Goal: Task Accomplishment & Management: Manage account settings

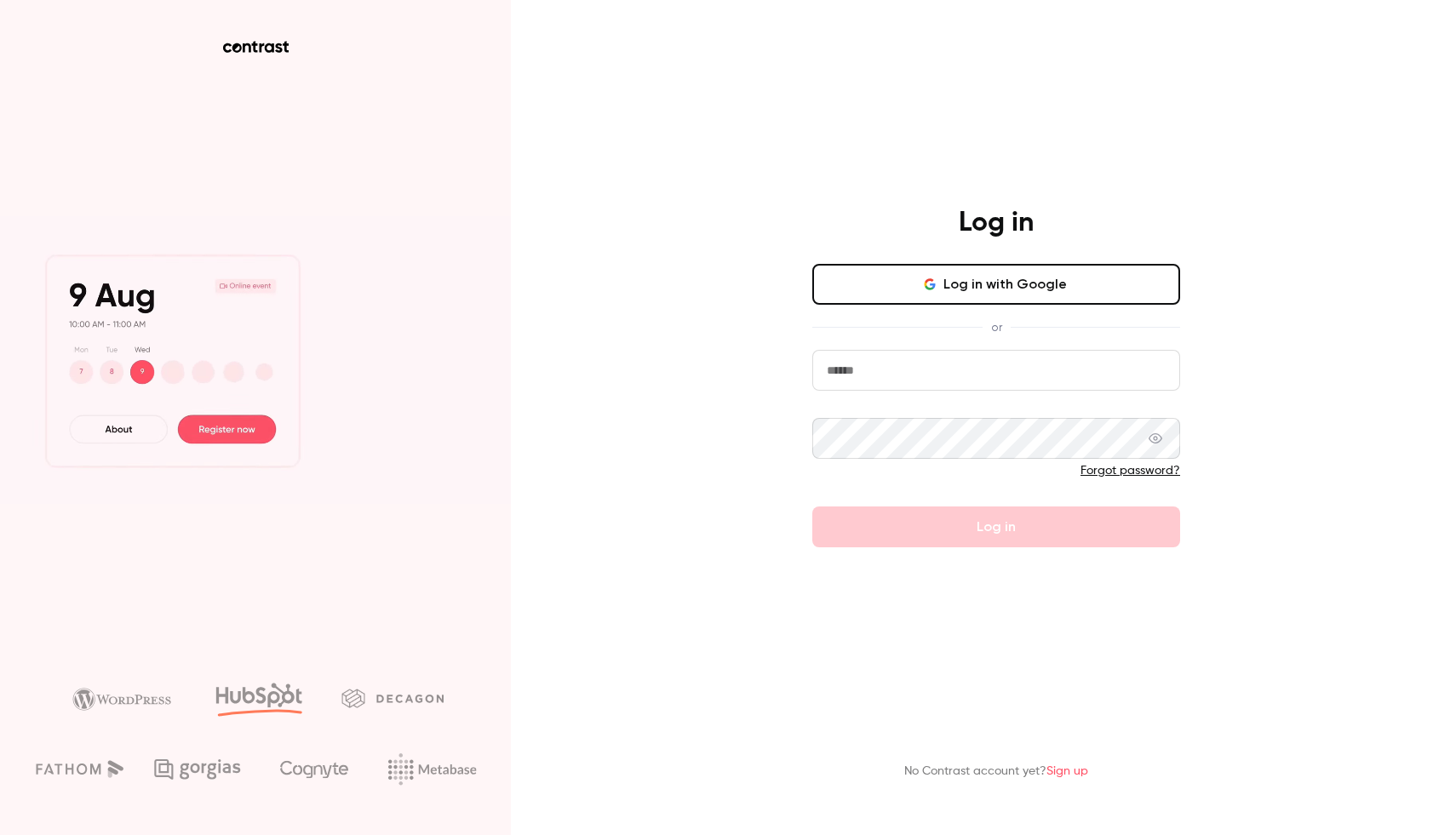
click at [871, 375] on input "email" at bounding box center [995, 370] width 368 height 40
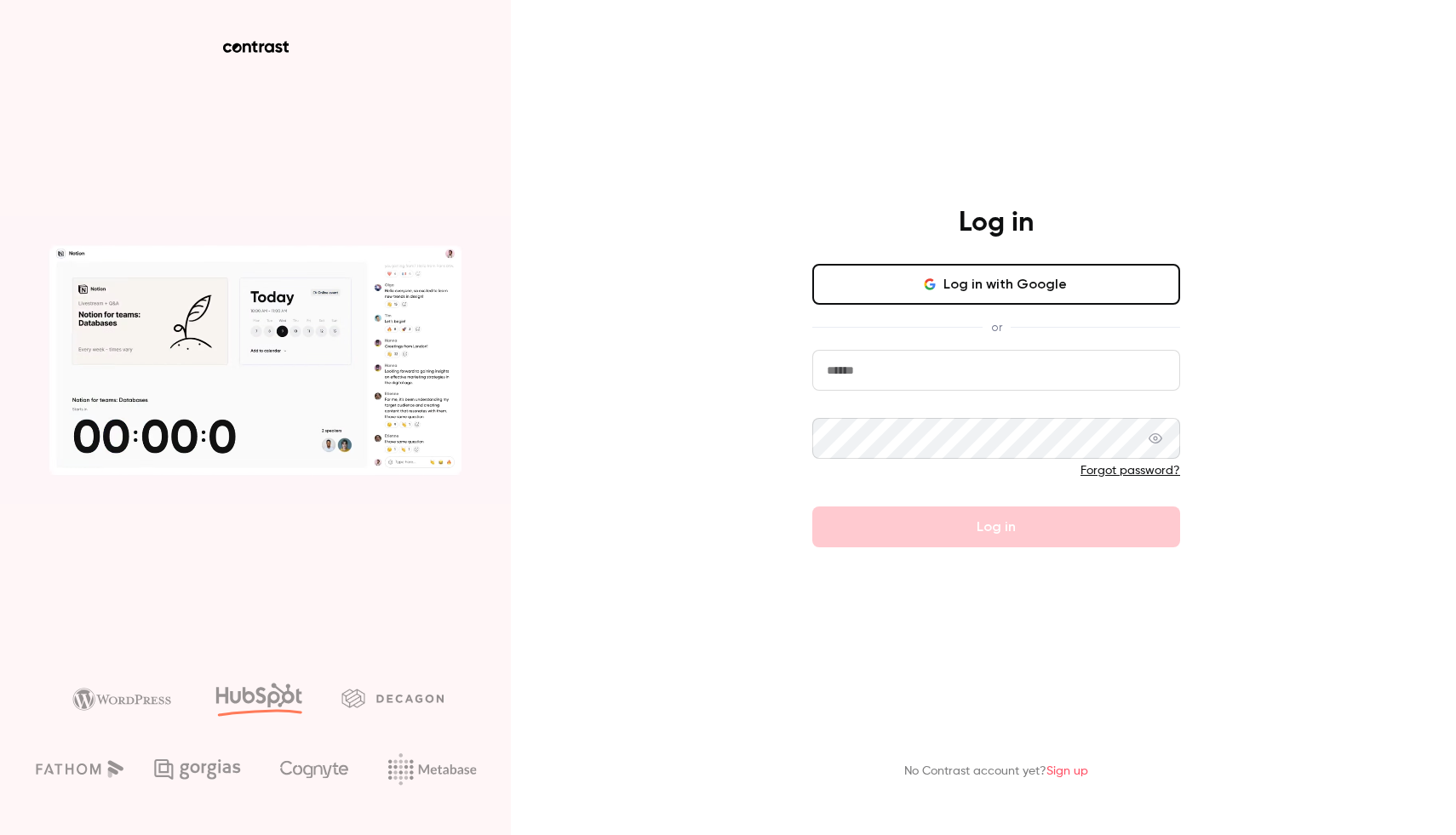
type input "**********"
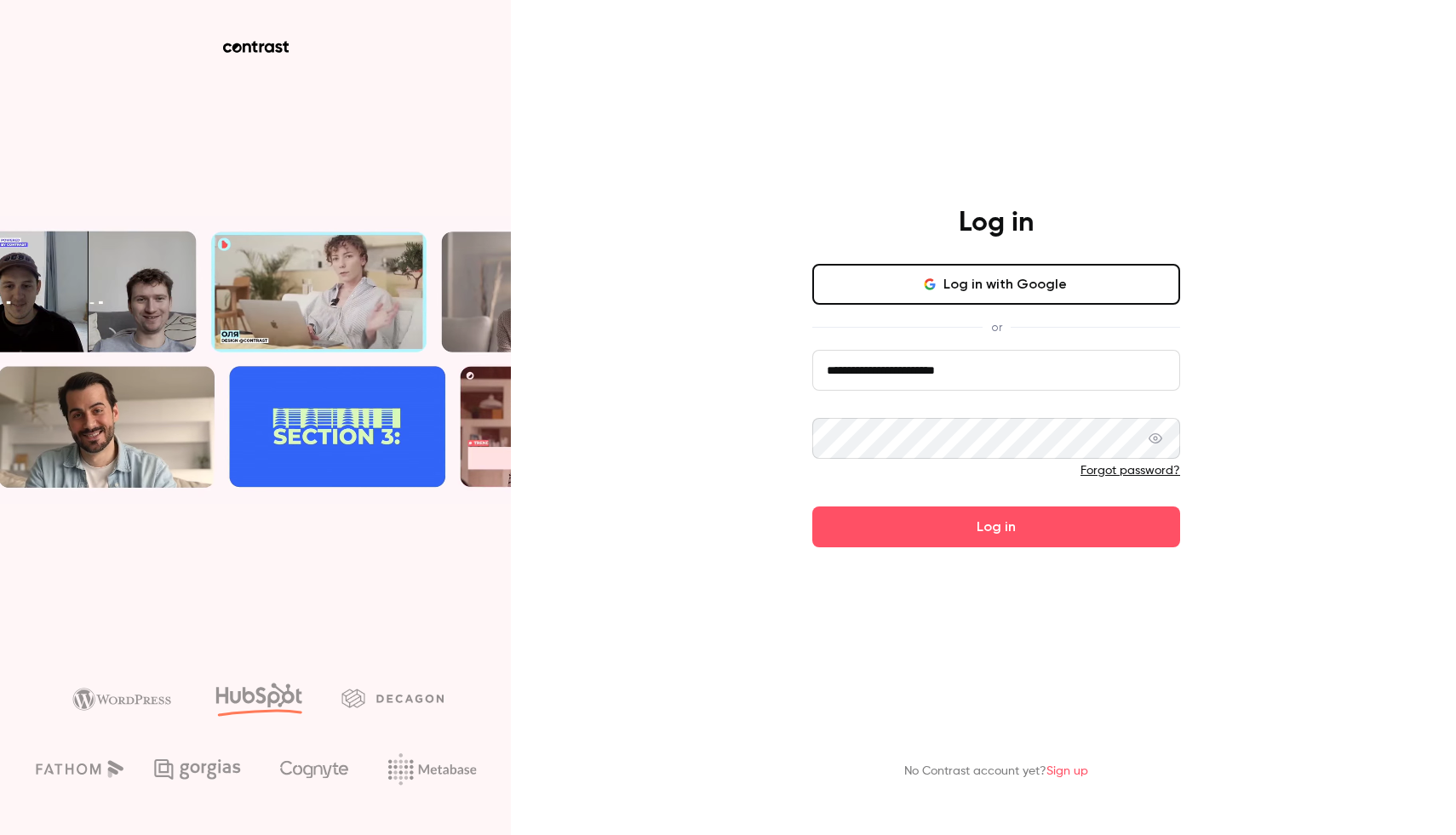
click at [812, 507] on button "Log in" at bounding box center [995, 527] width 368 height 40
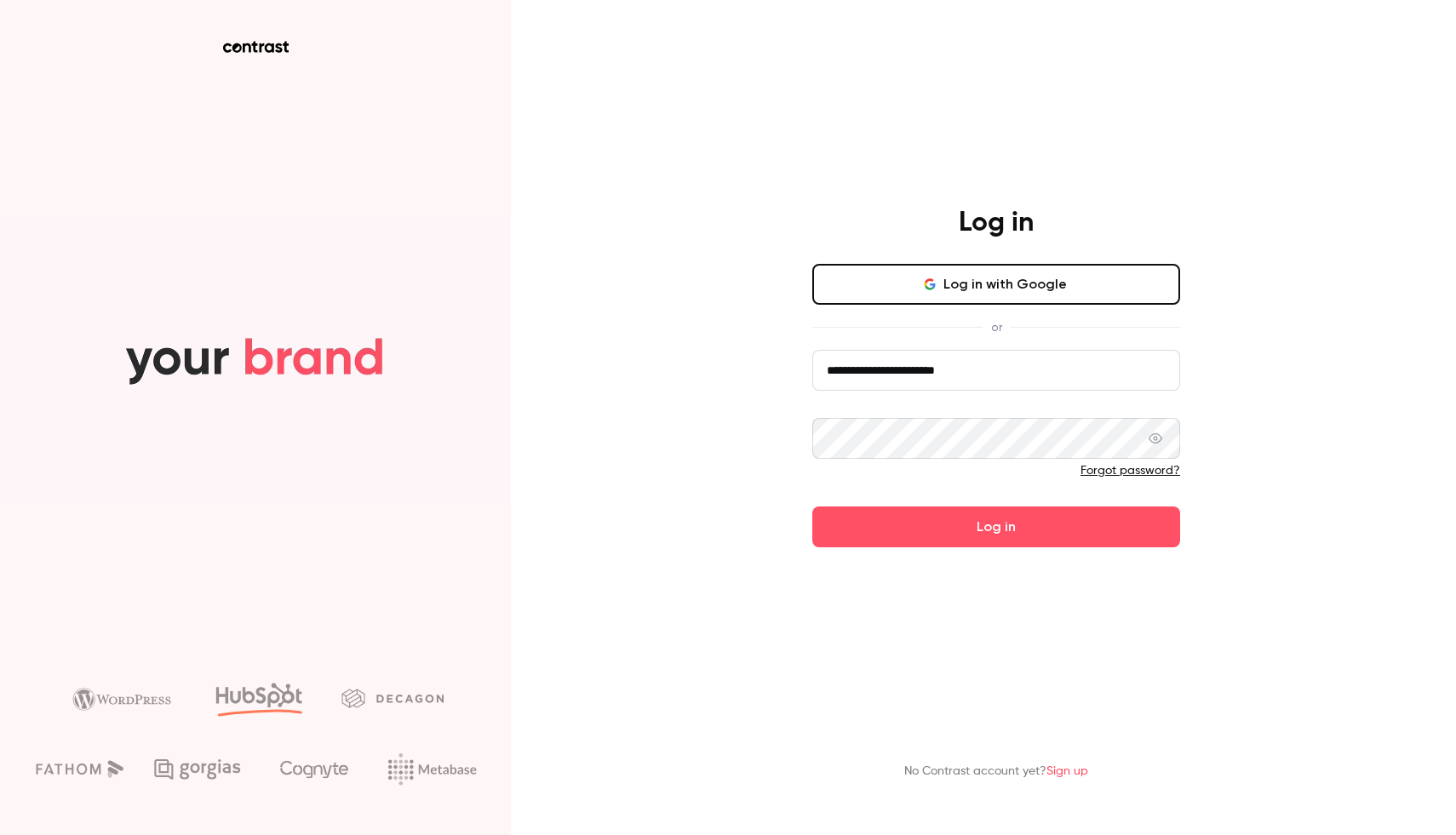
click at [812, 507] on button "Log in" at bounding box center [995, 527] width 368 height 40
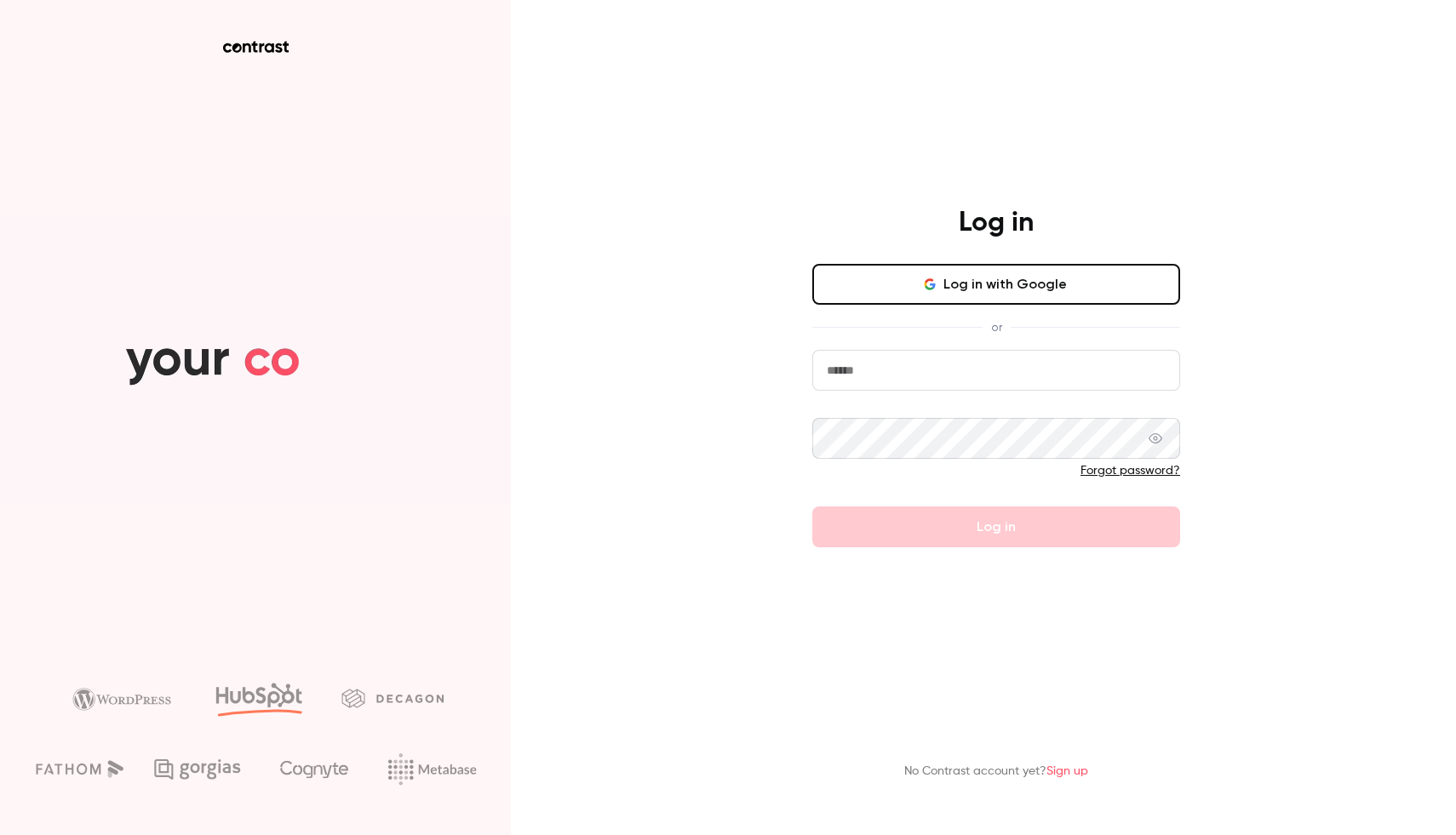
click at [1144, 465] on link "Forgot password?" at bounding box center [1130, 470] width 100 height 12
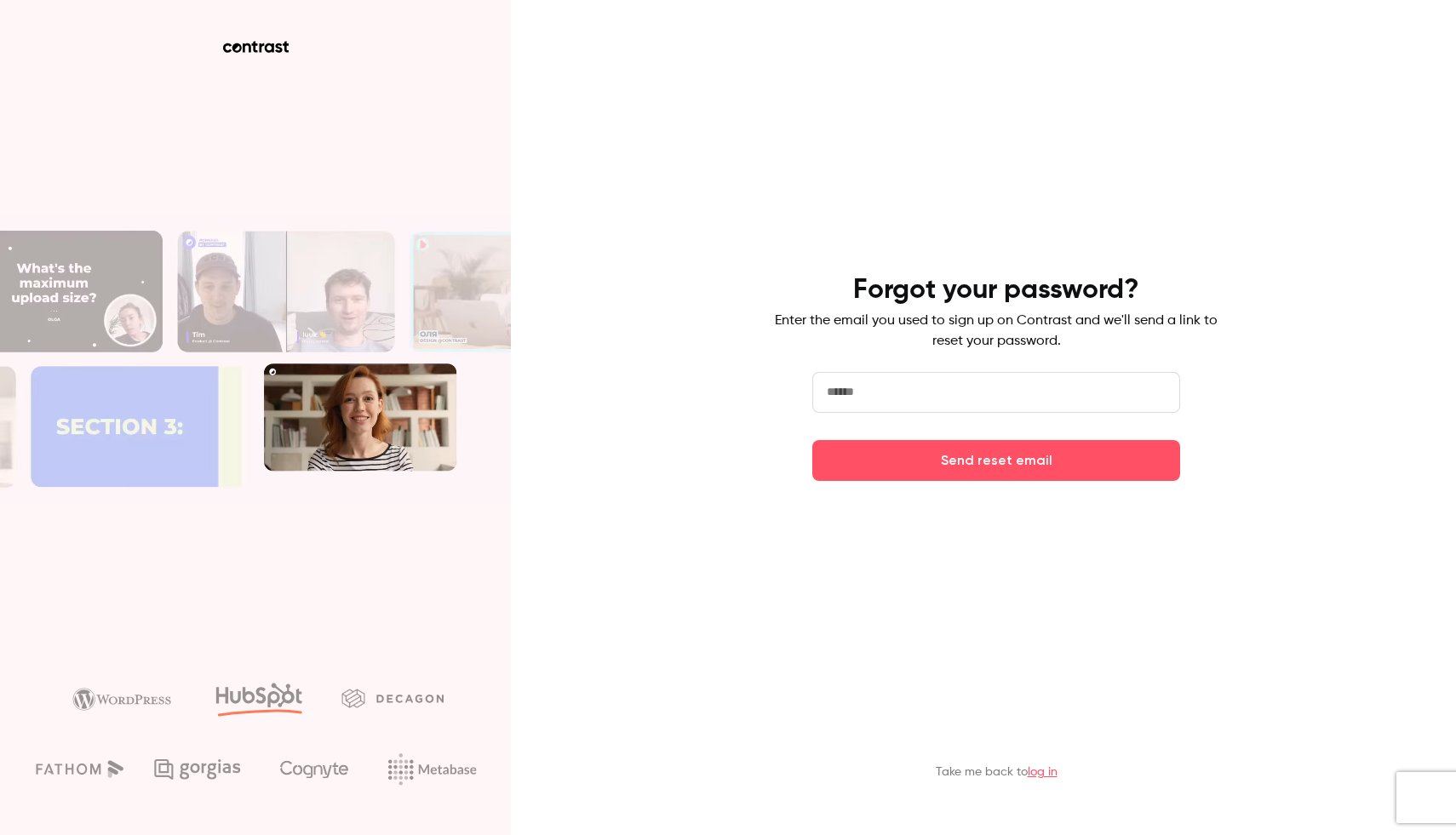
click at [999, 361] on div "Forgot your password? Enter the email you used to sign up on Contrast and we'll…" at bounding box center [995, 377] width 443 height 208
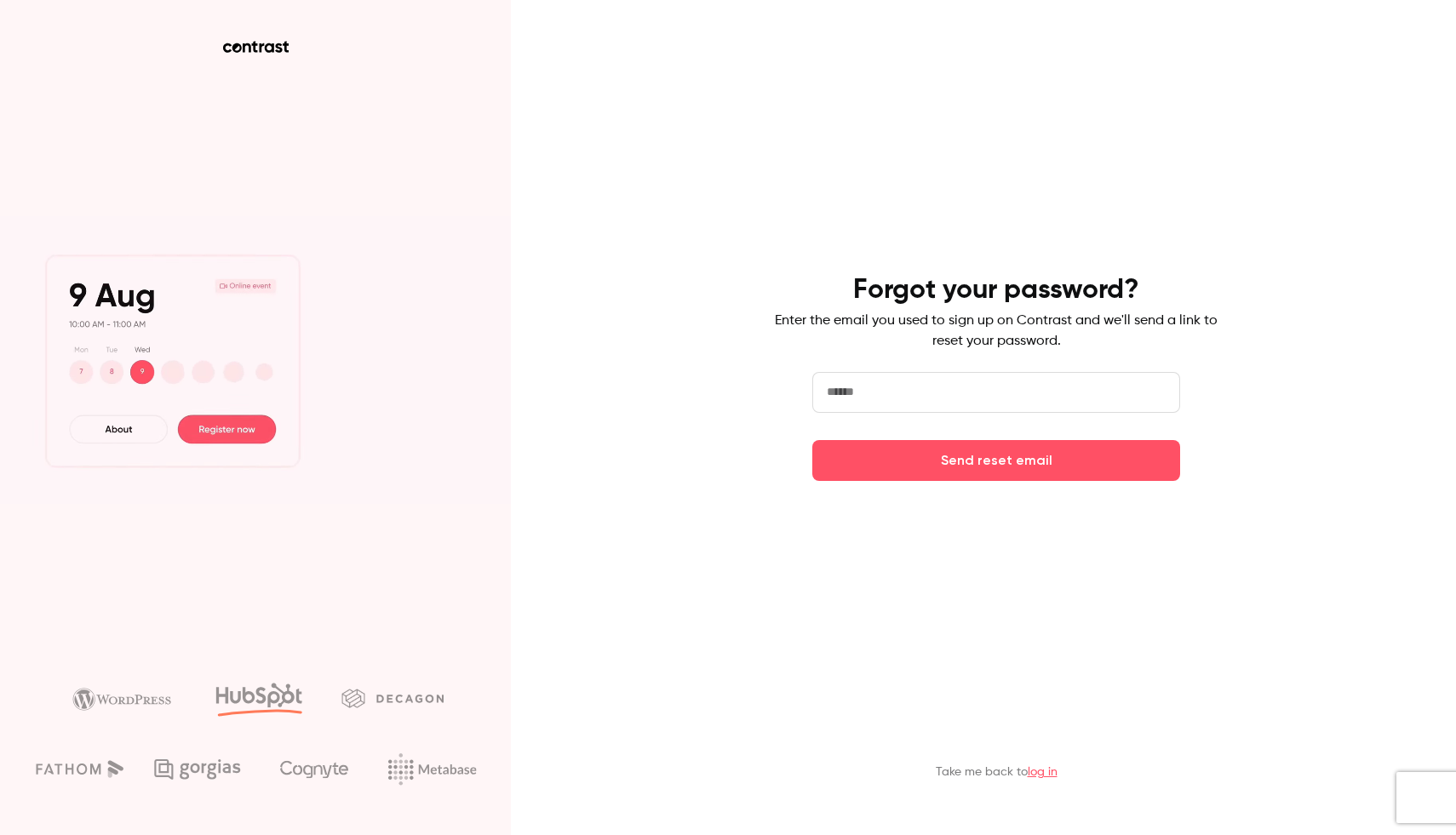
click at [994, 386] on input "email" at bounding box center [995, 392] width 368 height 40
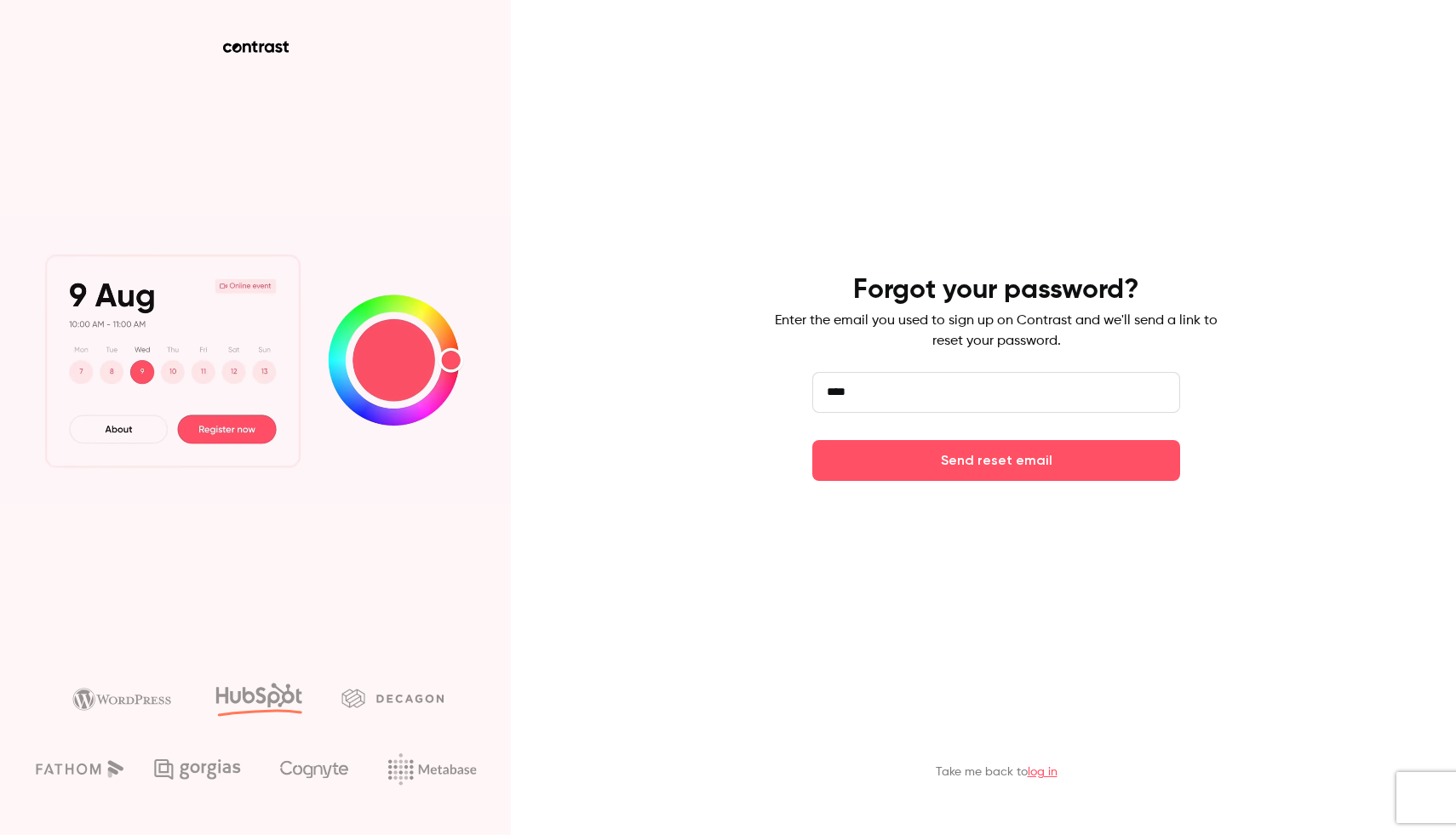
type input "**********"
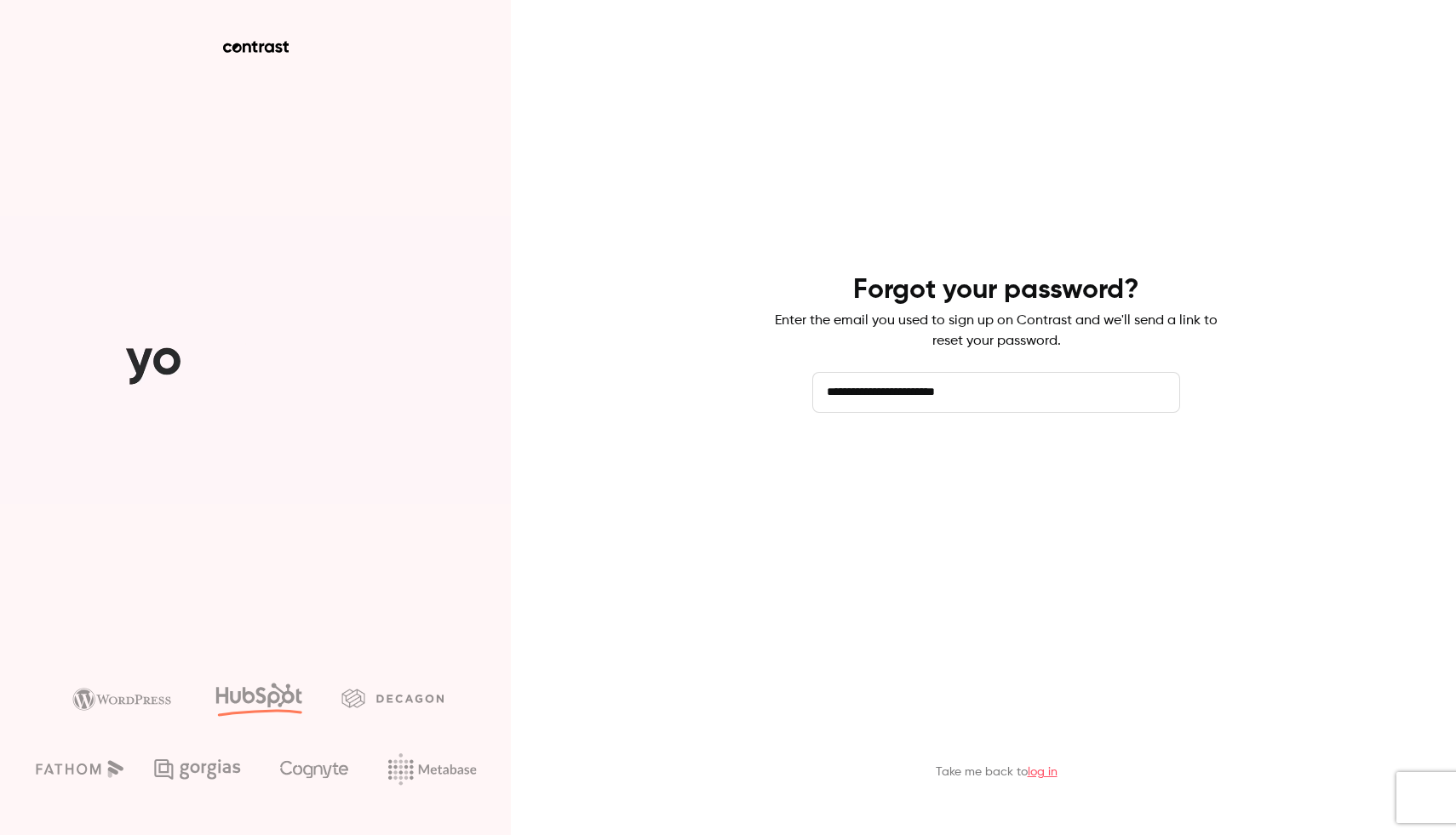
click at [992, 475] on button "Send reset email" at bounding box center [995, 460] width 368 height 40
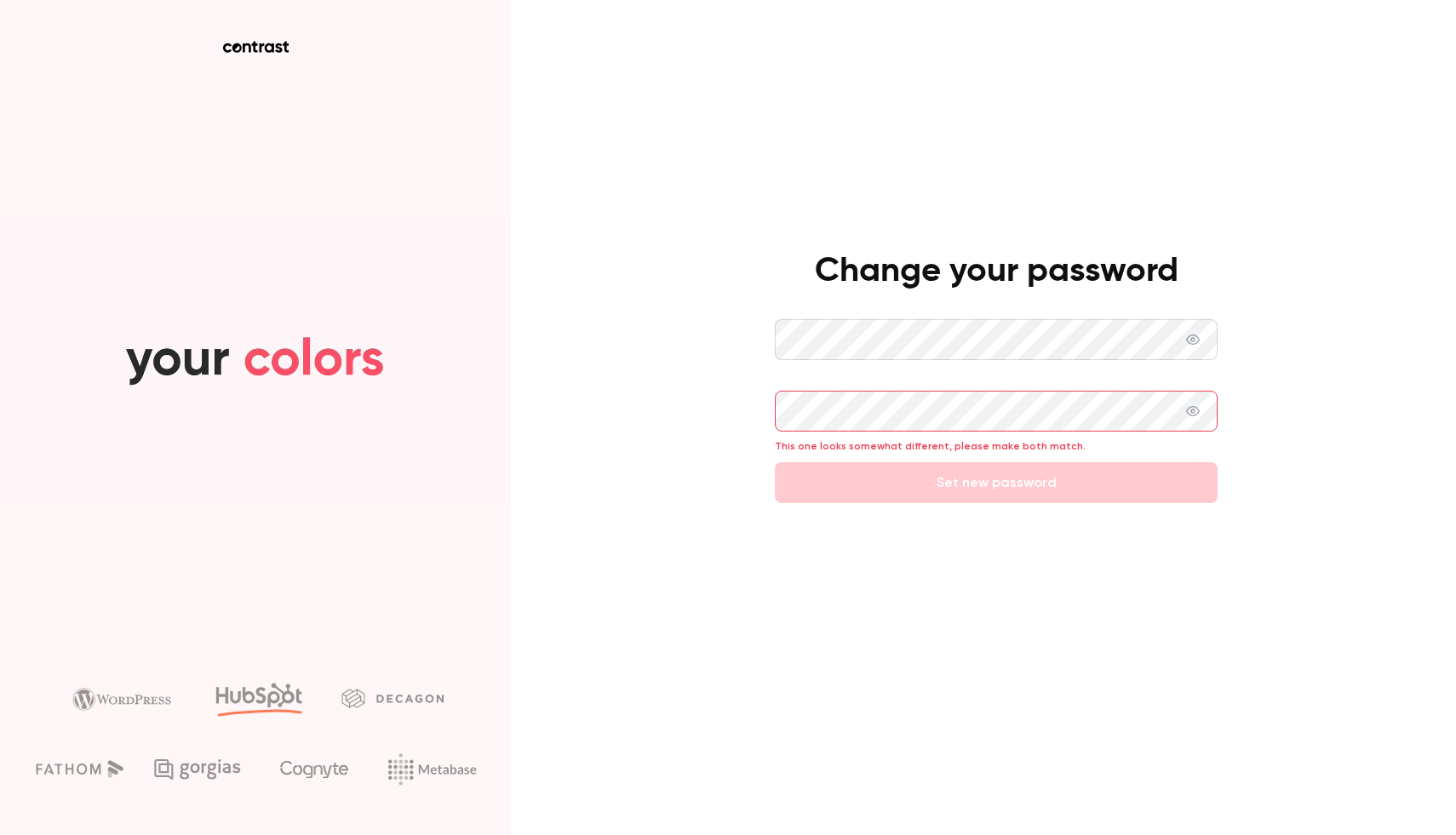
click at [721, 452] on div "Change your password This one looks somewhat different, please make both match.…" at bounding box center [728, 418] width 1456 height 835
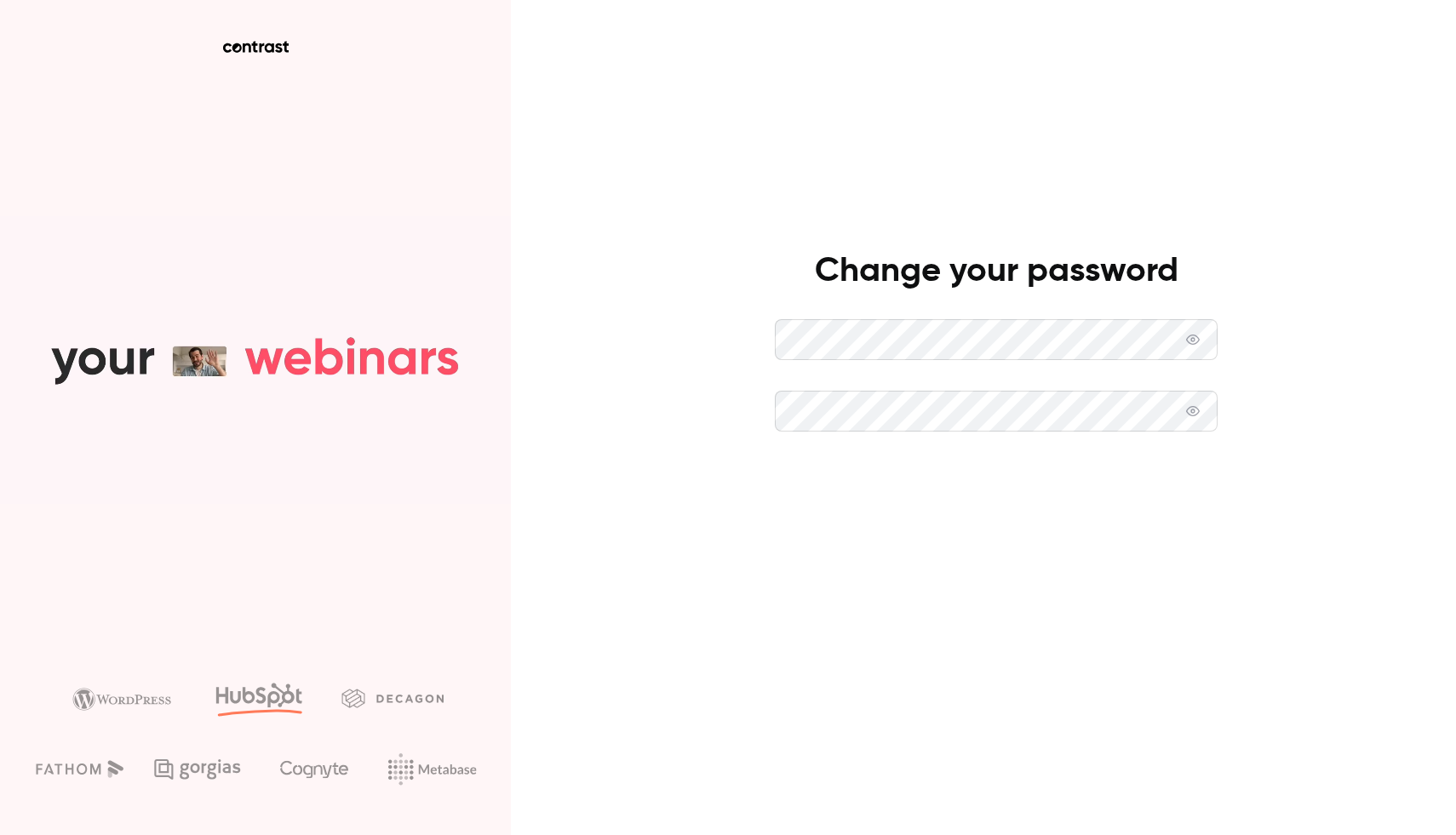
click at [840, 474] on button "Set new password" at bounding box center [995, 482] width 443 height 40
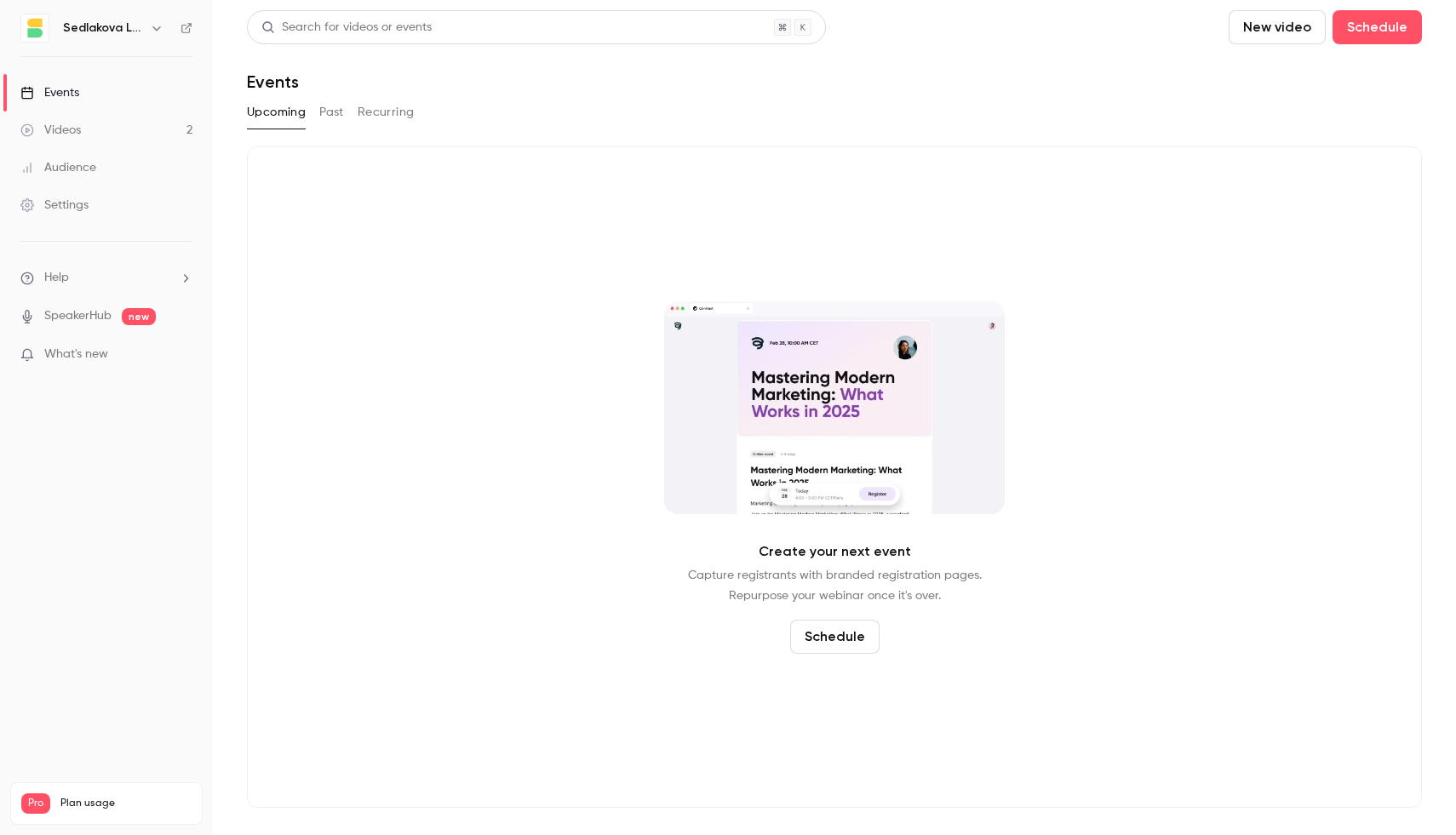
click at [127, 138] on link "Videos 2" at bounding box center [106, 131] width 212 height 38
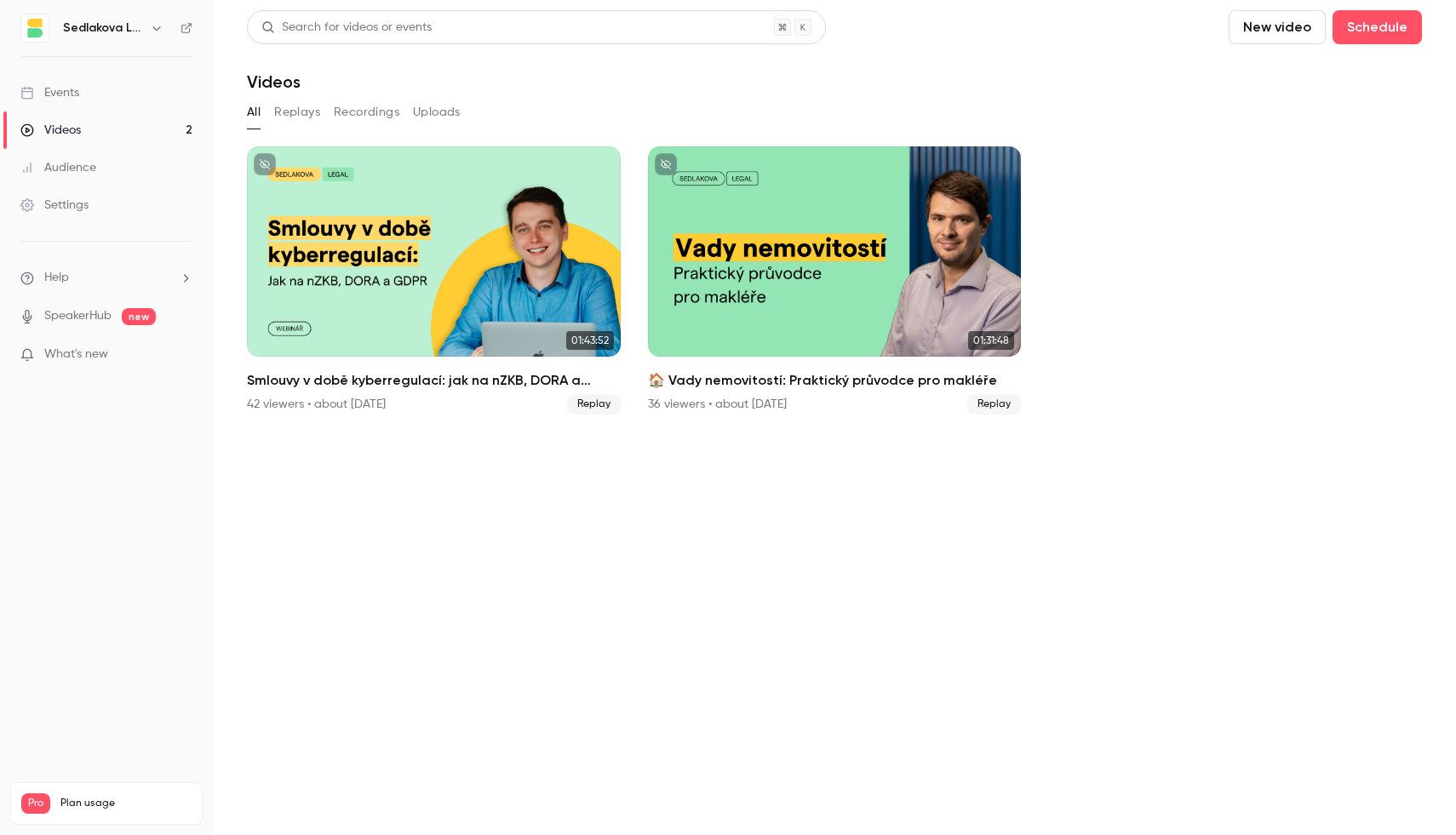
click at [131, 95] on link "Events" at bounding box center [106, 93] width 212 height 38
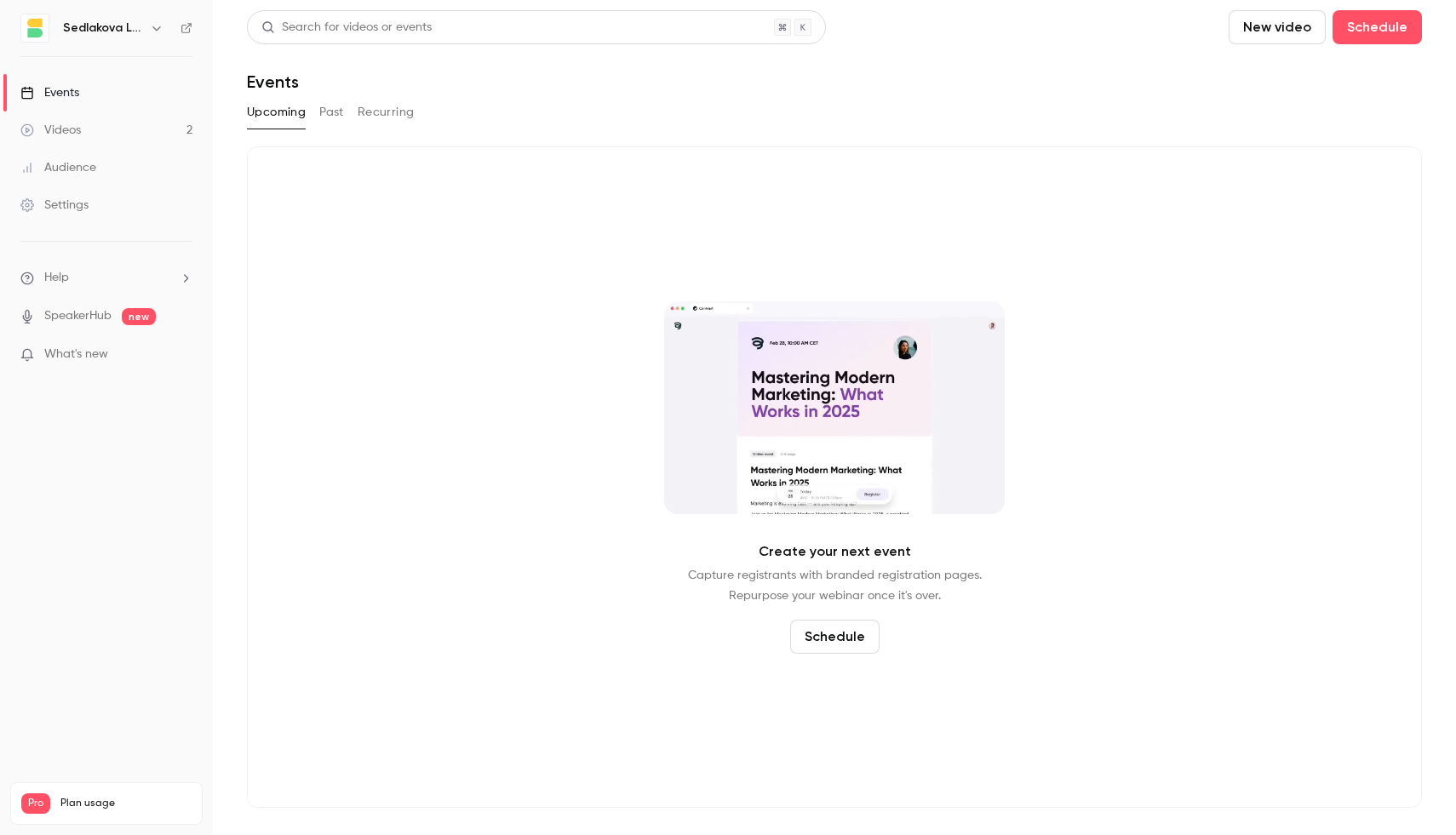
click at [338, 110] on button "Past" at bounding box center [332, 112] width 24 height 27
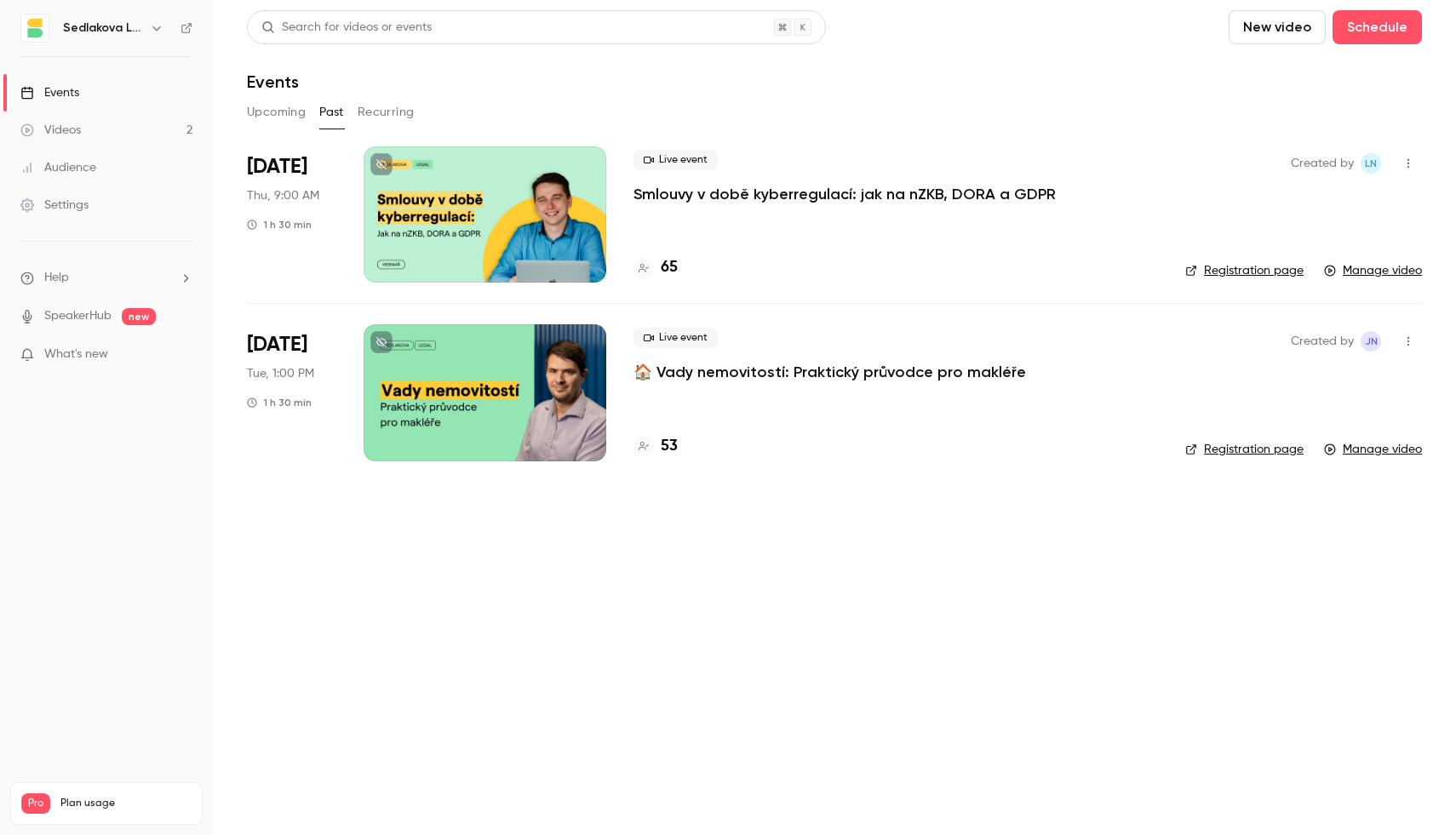
click at [754, 199] on p "Smlouvy v době kyberregulací: jak na nZKB, DORA a GDPR" at bounding box center [844, 195] width 422 height 21
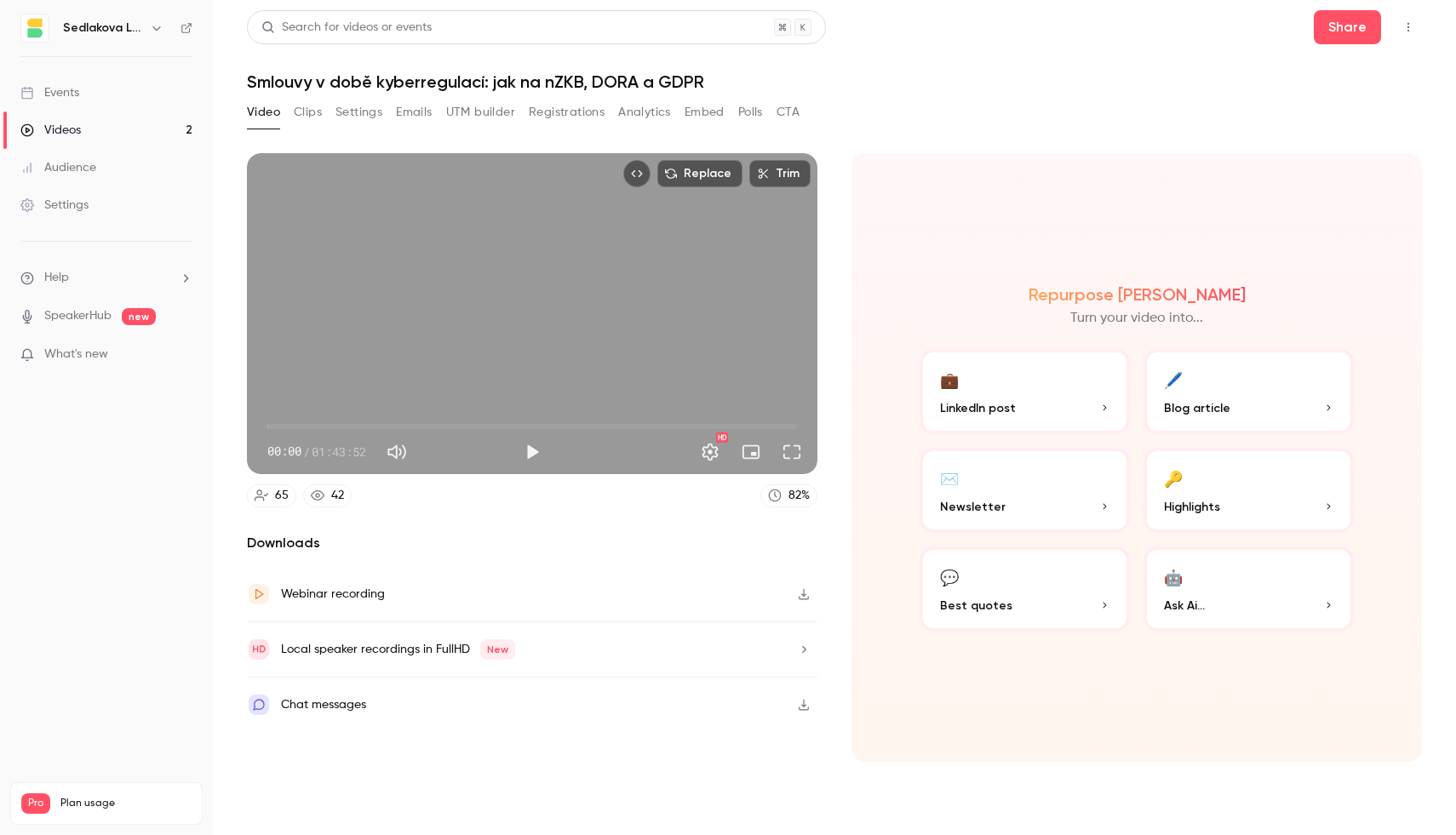
click at [425, 115] on button "Emails" at bounding box center [414, 112] width 36 height 27
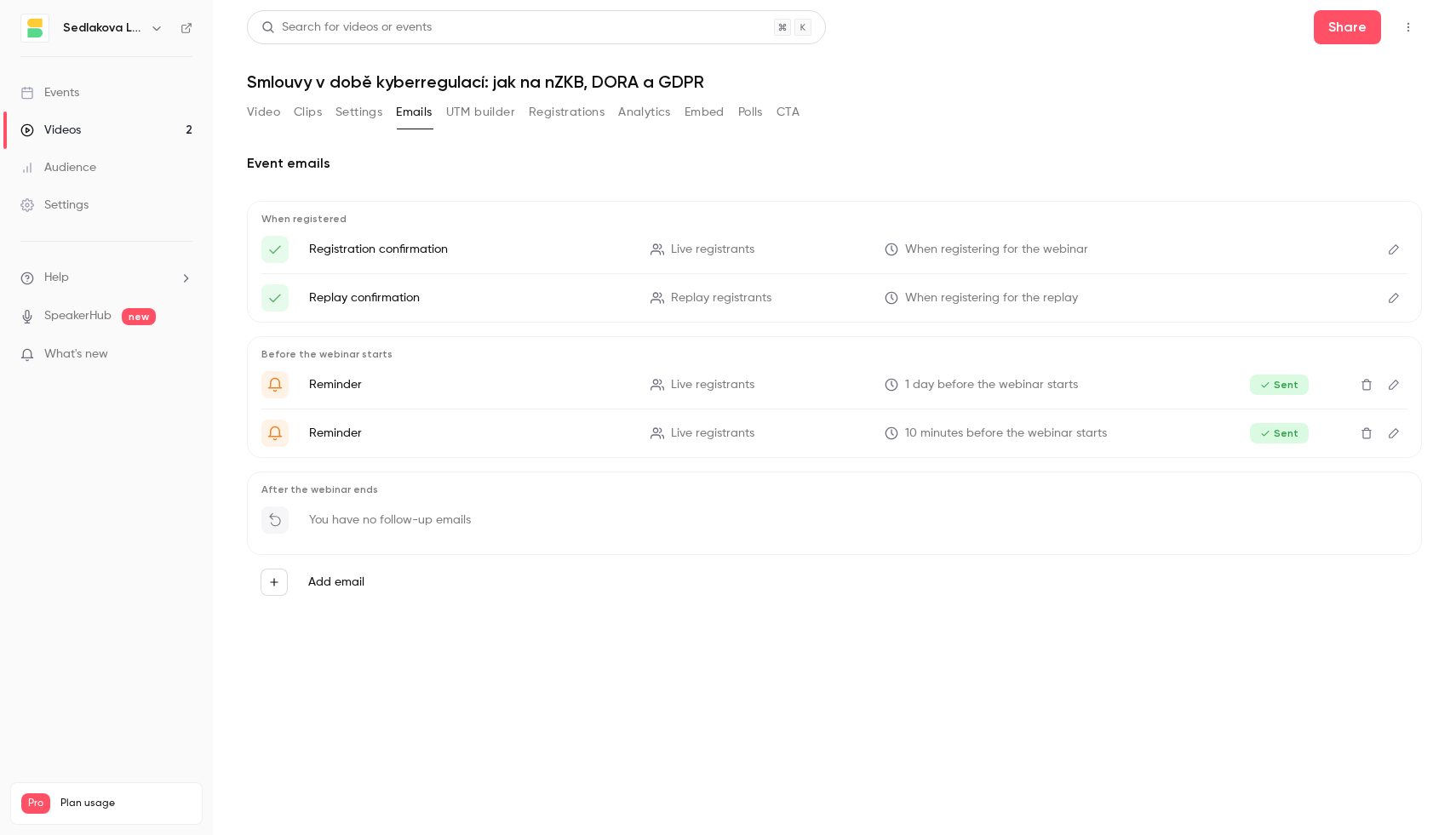
click at [554, 107] on button "Registrations" at bounding box center [566, 112] width 76 height 27
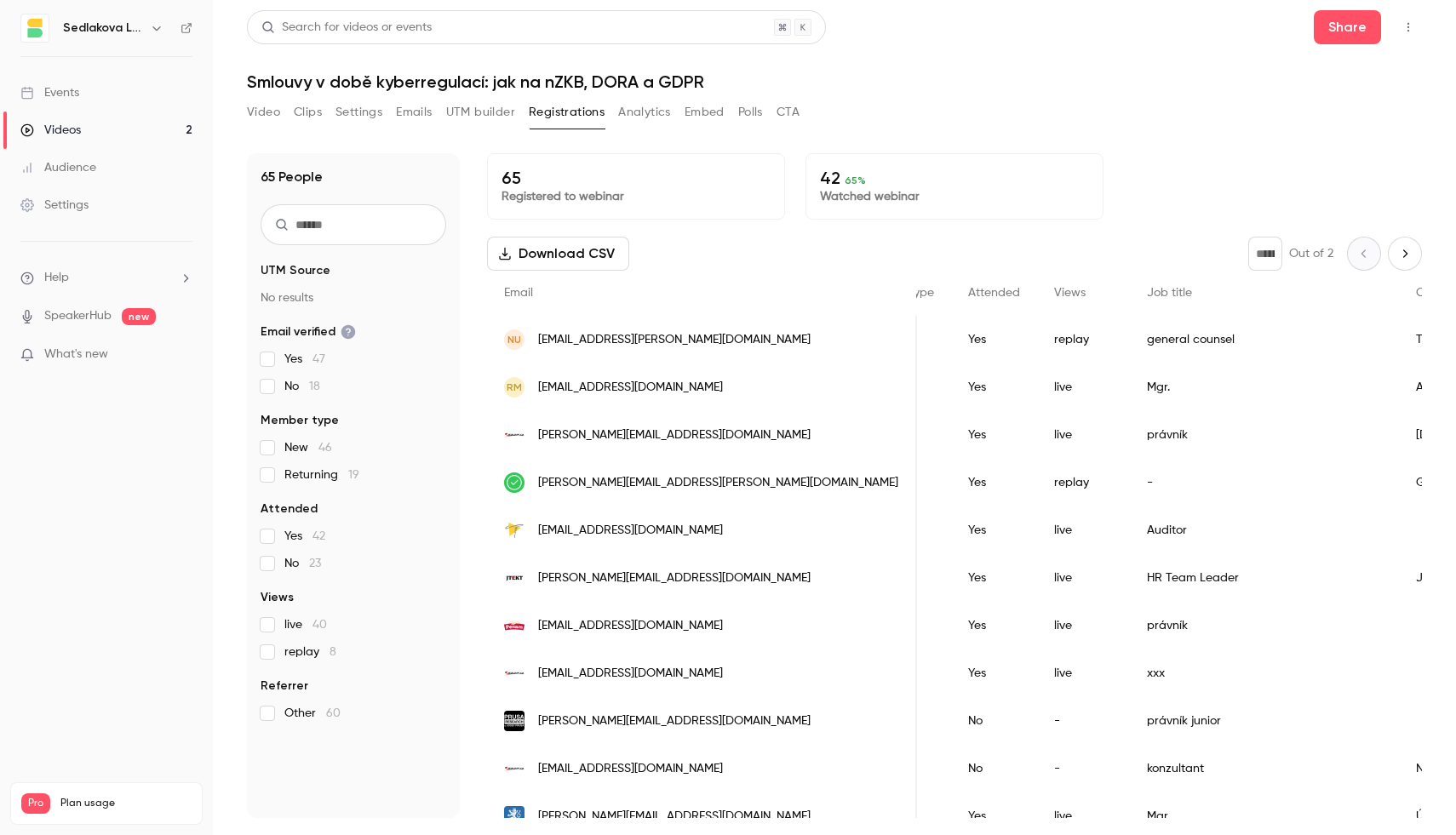
click at [73, 104] on link "Events" at bounding box center [106, 93] width 212 height 38
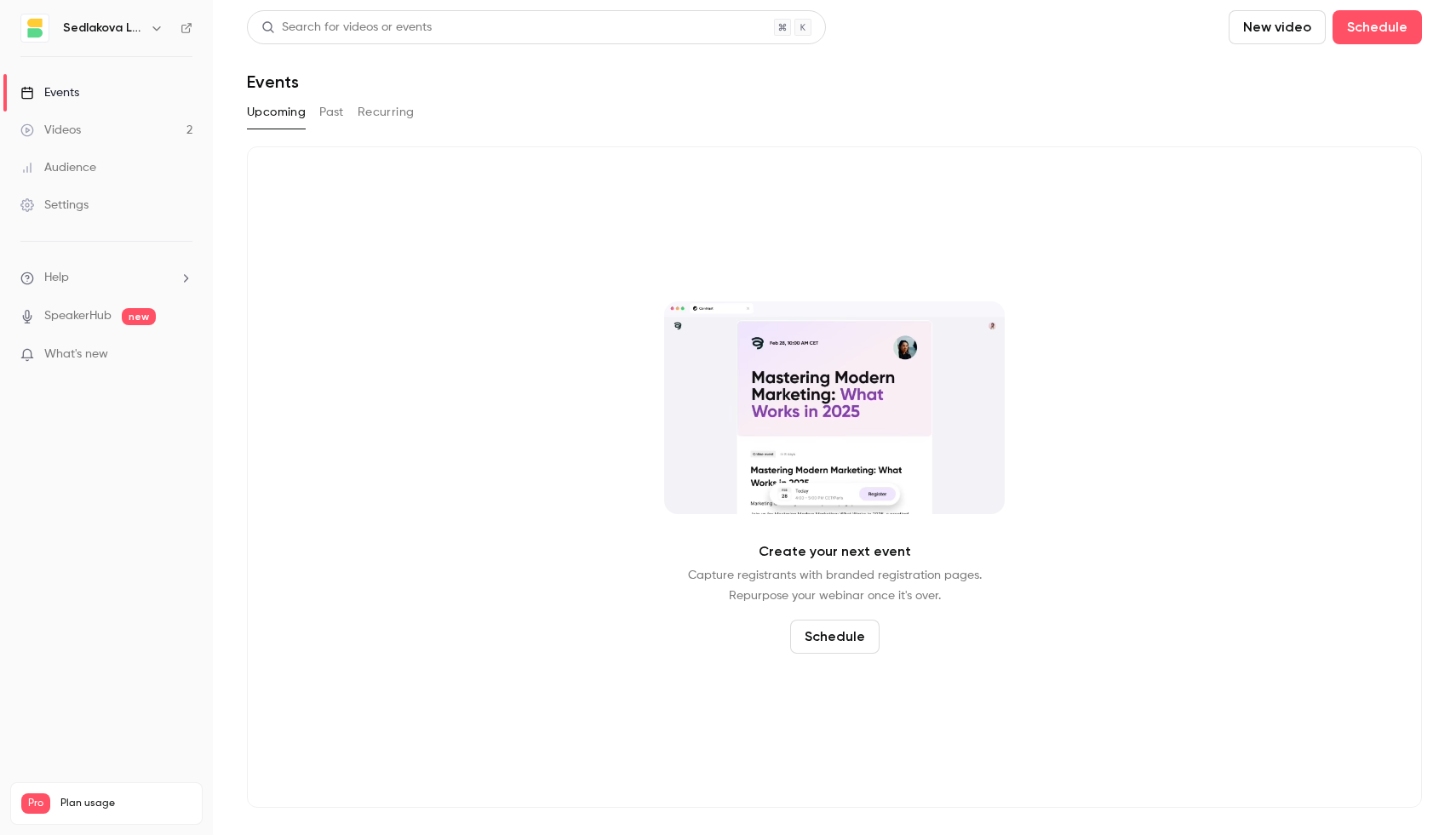
click at [371, 117] on button "Recurring" at bounding box center [385, 112] width 57 height 27
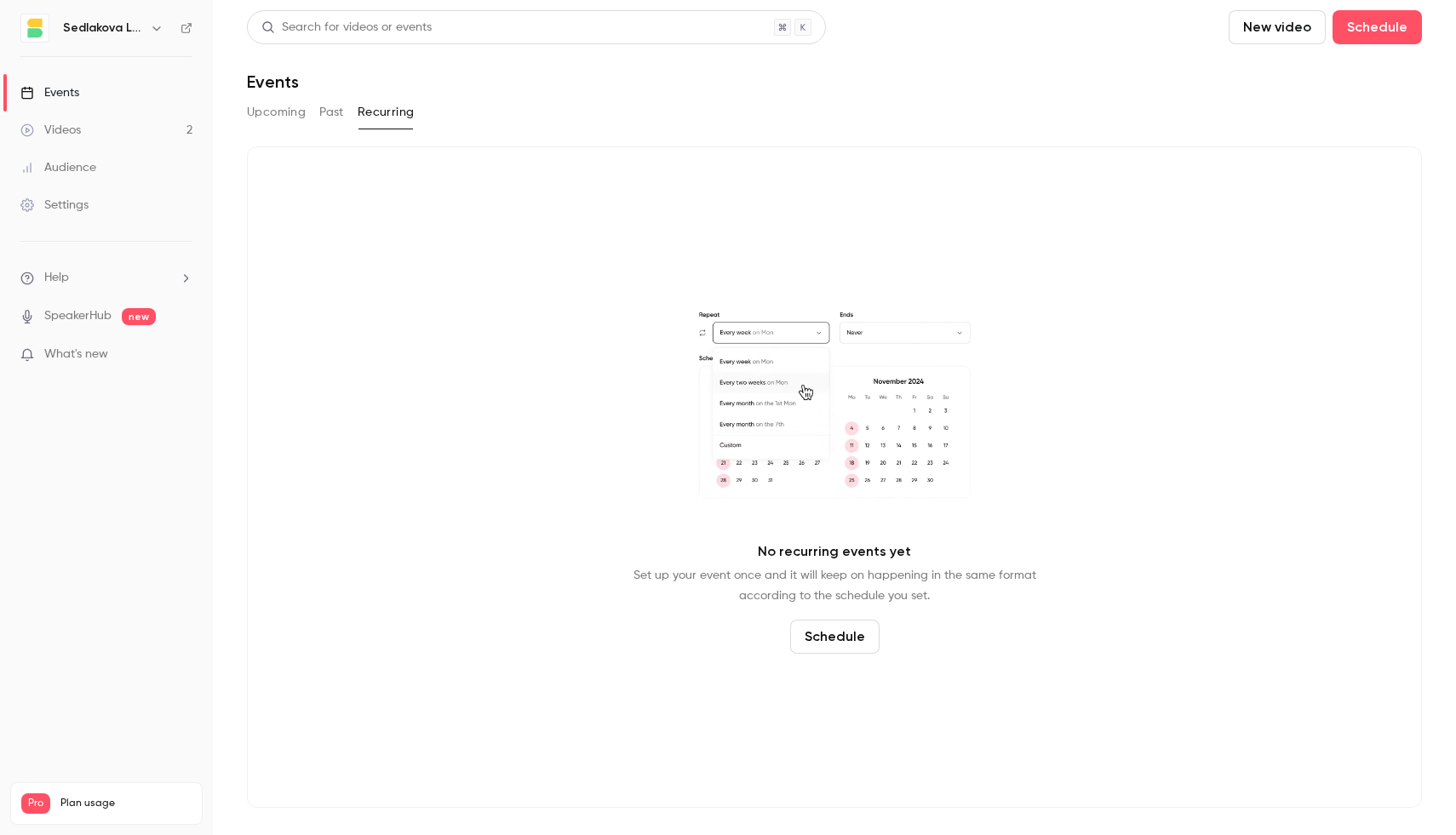
click at [337, 117] on button "Past" at bounding box center [332, 112] width 24 height 27
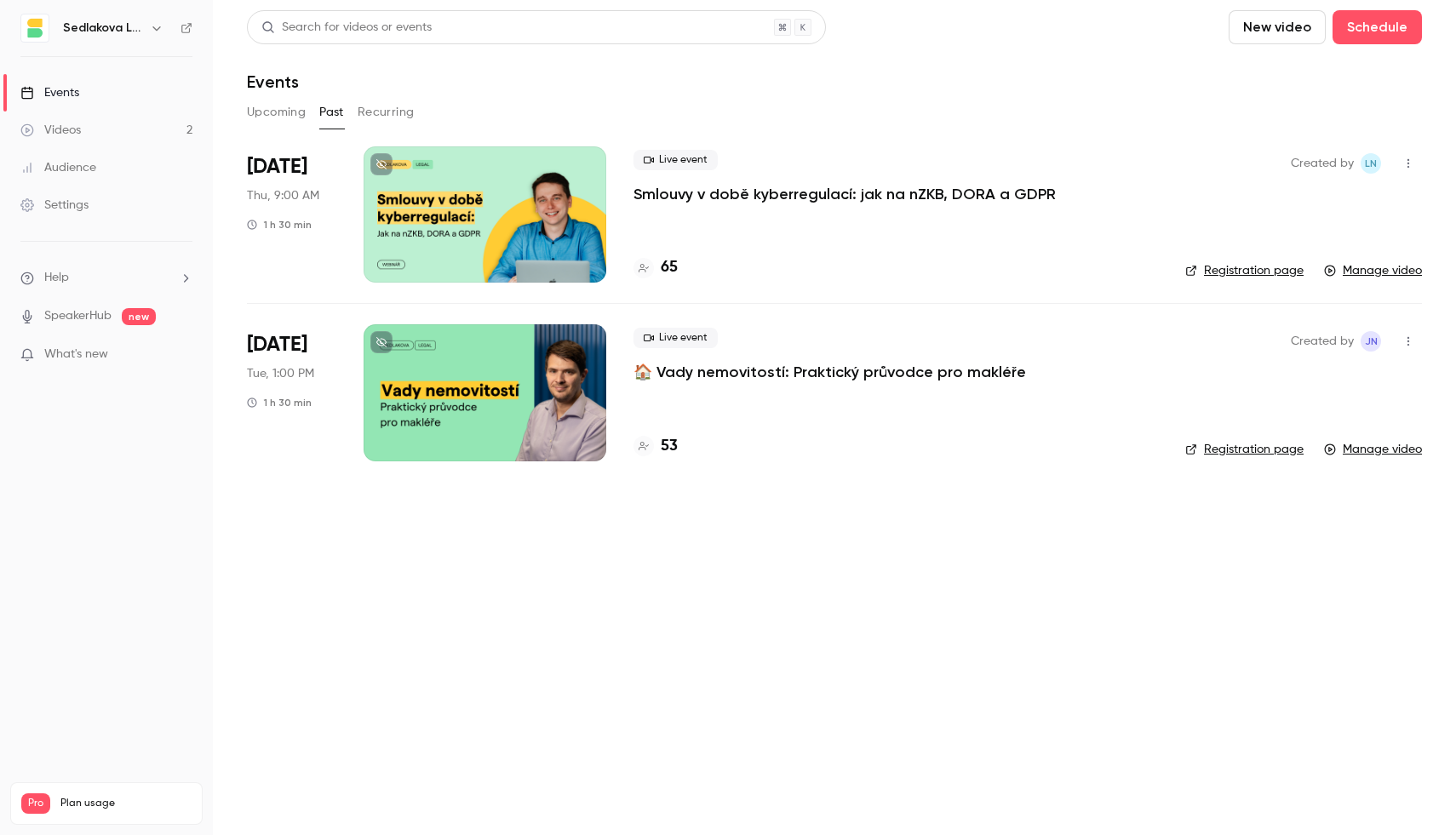
click at [742, 194] on p "Smlouvy v době kyberregulací: jak na nZKB, DORA a GDPR" at bounding box center [844, 195] width 422 height 21
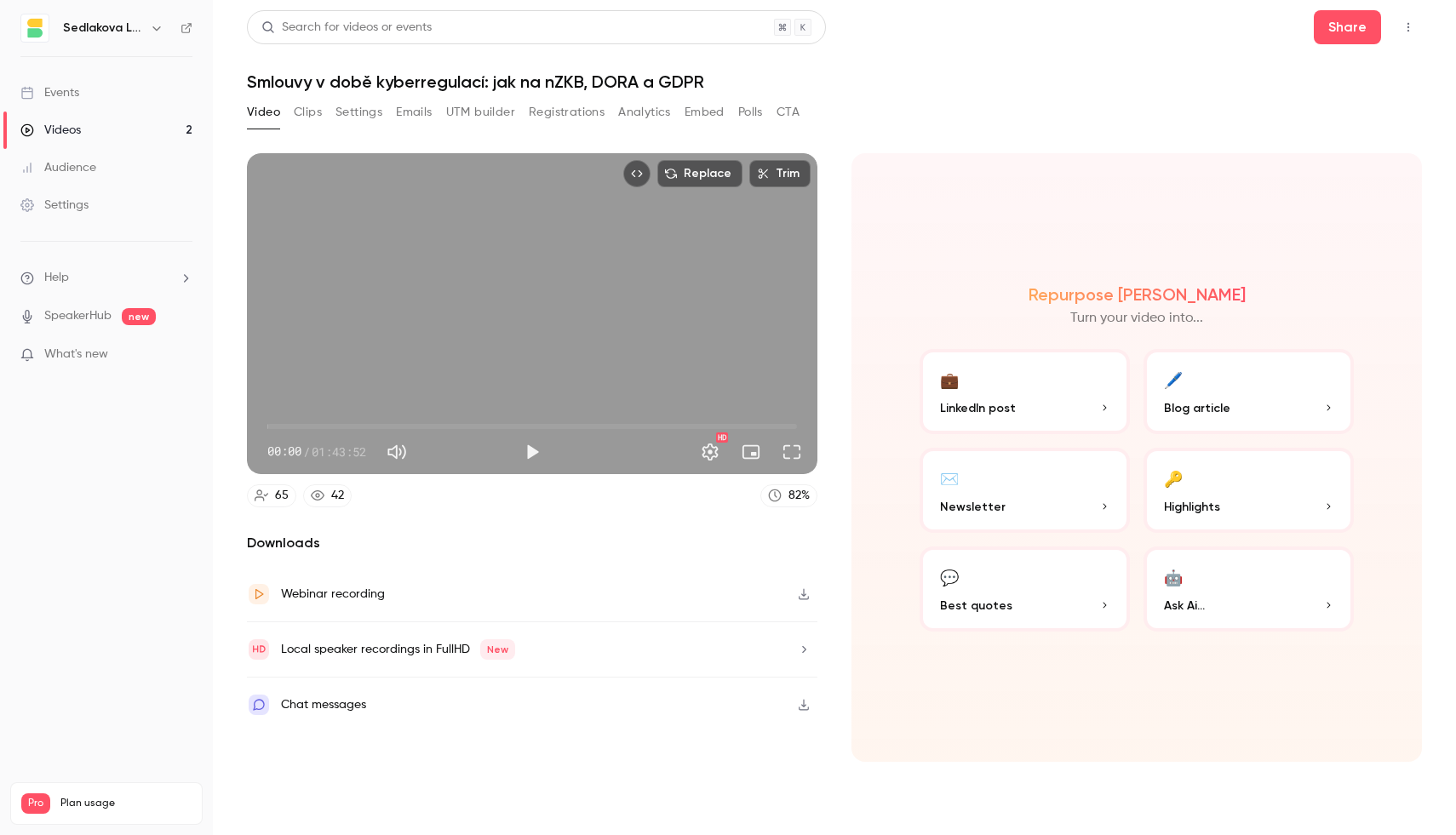
click at [648, 122] on button "Analytics" at bounding box center [645, 112] width 53 height 27
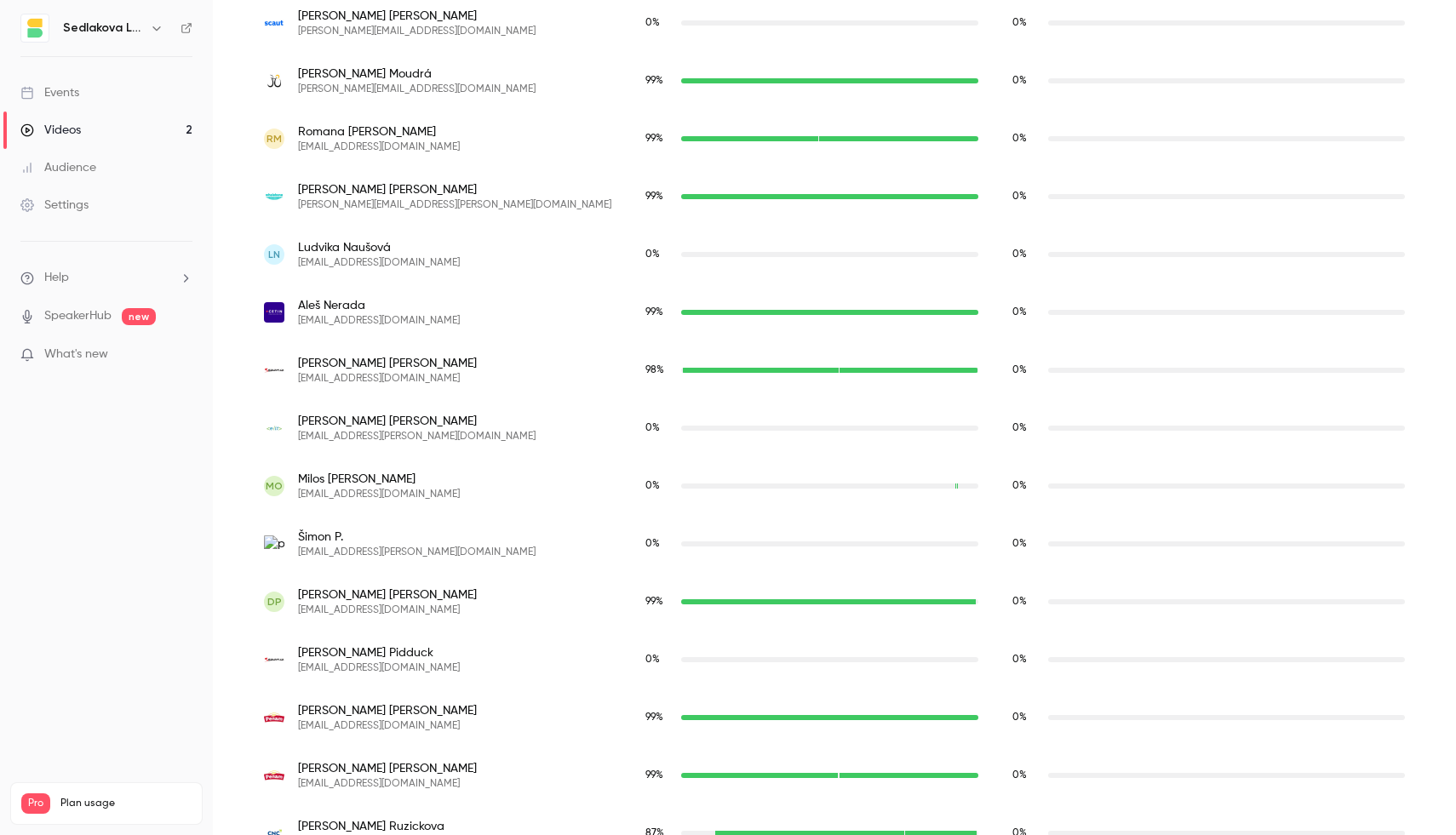
scroll to position [3645, 0]
